Goal: Task Accomplishment & Management: Use online tool/utility

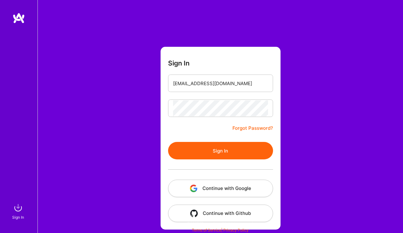
click at [181, 152] on button "Sign In" at bounding box center [220, 150] width 105 height 17
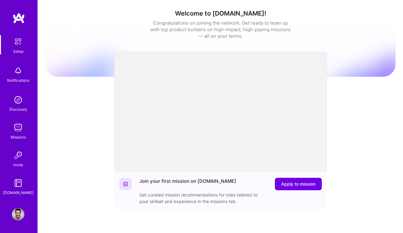
click at [12, 134] on div "Missions" at bounding box center [18, 137] width 15 height 7
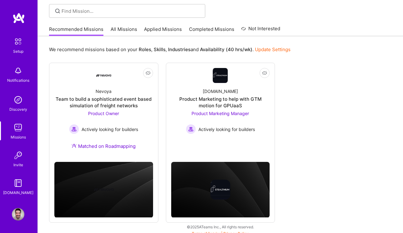
scroll to position [47, 0]
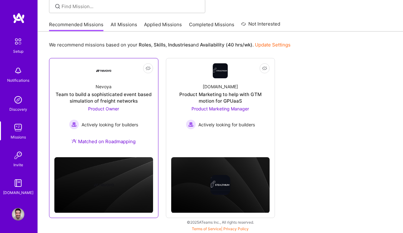
click at [107, 96] on div "Team to build a sophisticated event based simulation of freight networks" at bounding box center [103, 97] width 99 height 13
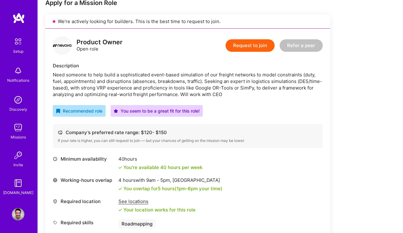
scroll to position [141, 0]
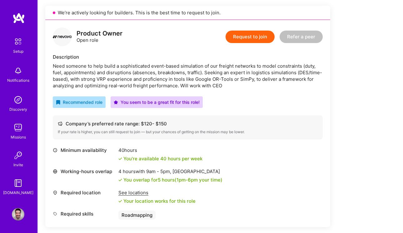
click at [170, 158] on div "You're available 40 hours per week" at bounding box center [160, 159] width 84 height 7
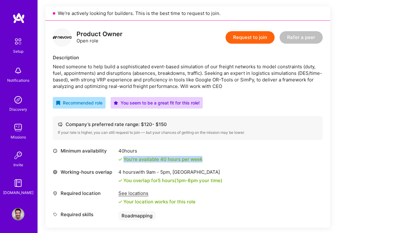
scroll to position [142, 0]
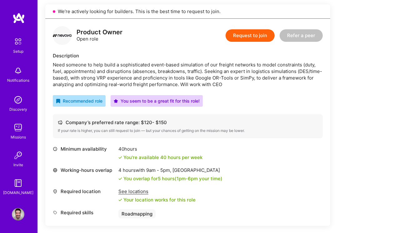
click at [196, 78] on div "Need someone to help build a sophisticated event-based simulation of our freigh…" at bounding box center [188, 75] width 270 height 26
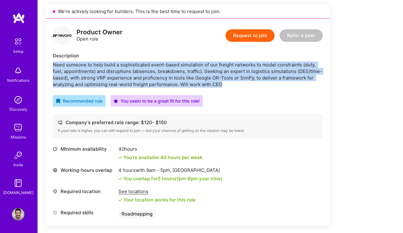
click at [196, 78] on div "Need someone to help build a sophisticated event-based simulation of our freigh…" at bounding box center [188, 75] width 270 height 26
click at [242, 75] on div "Need someone to help build a sophisticated event-based simulation of our freigh…" at bounding box center [188, 75] width 270 height 26
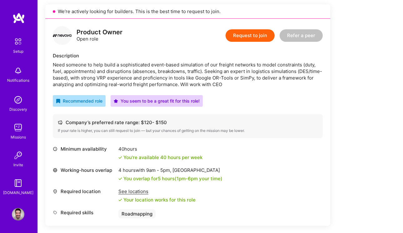
click at [210, 72] on div "Need someone to help build a sophisticated event-based simulation of our freigh…" at bounding box center [188, 75] width 270 height 26
drag, startPoint x: 302, startPoint y: 71, endPoint x: 305, endPoint y: 72, distance: 3.6
click at [305, 72] on div "Need someone to help build a sophisticated event-based simulation of our freigh…" at bounding box center [188, 75] width 270 height 26
click at [54, 77] on div "Need someone to help build a sophisticated event-based simulation of our freigh…" at bounding box center [188, 75] width 270 height 26
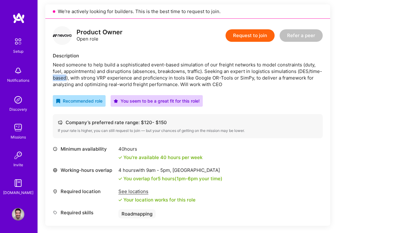
click at [54, 77] on div "Need someone to help build a sophisticated event-based simulation of our freigh…" at bounding box center [188, 75] width 270 height 26
drag, startPoint x: 98, startPoint y: 77, endPoint x: 106, endPoint y: 77, distance: 7.8
click at [106, 77] on div "Need someone to help build a sophisticated event-based simulation of our freigh…" at bounding box center [188, 75] width 270 height 26
drag, startPoint x: 212, startPoint y: 77, endPoint x: 226, endPoint y: 78, distance: 14.4
click at [226, 78] on div "Need someone to help build a sophisticated event-based simulation of our freigh…" at bounding box center [188, 75] width 270 height 26
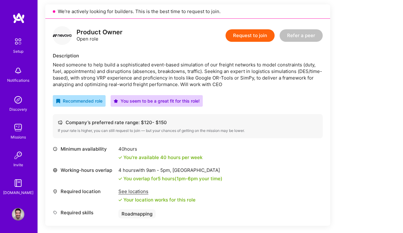
click at [246, 79] on div "Need someone to help build a sophisticated event-based simulation of our freigh…" at bounding box center [188, 75] width 270 height 26
click at [113, 85] on div "Need someone to help build a sophisticated event-based simulation of our freigh…" at bounding box center [188, 75] width 270 height 26
click at [217, 83] on div "Need someone to help build a sophisticated event-based simulation of our freigh…" at bounding box center [188, 75] width 270 height 26
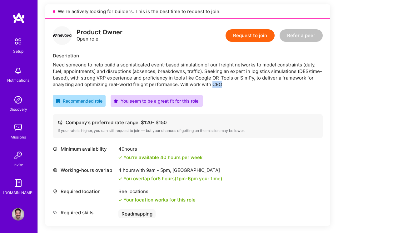
click at [217, 83] on div "Need someone to help build a sophisticated event-based simulation of our freigh…" at bounding box center [188, 75] width 270 height 26
click at [203, 83] on div "Need someone to help build a sophisticated event-based simulation of our freigh…" at bounding box center [188, 75] width 270 height 26
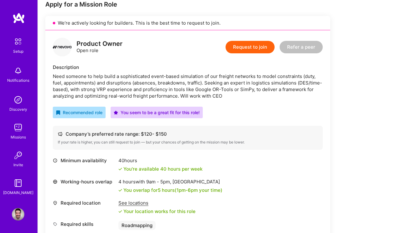
scroll to position [130, 0]
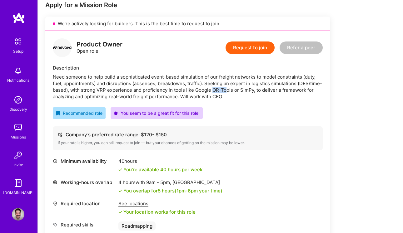
drag, startPoint x: 213, startPoint y: 90, endPoint x: 226, endPoint y: 90, distance: 13.7
click at [226, 90] on div "Need someone to help build a sophisticated event-based simulation of our freigh…" at bounding box center [188, 87] width 270 height 26
